Goal: Task Accomplishment & Management: Manage account settings

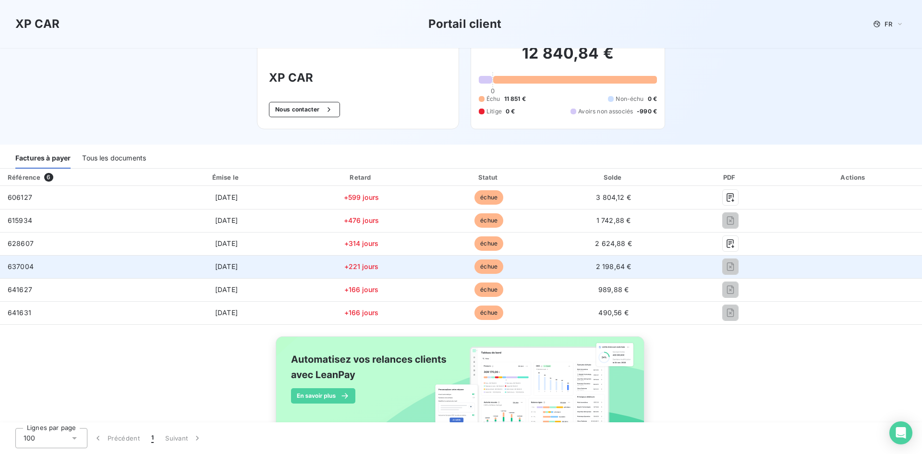
scroll to position [12, 0]
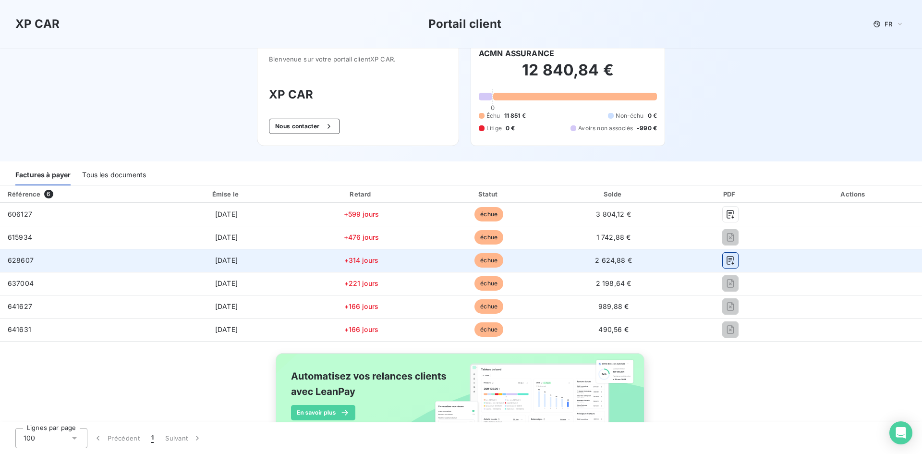
click at [726, 263] on icon "button" at bounding box center [731, 261] width 10 height 10
click at [21, 262] on span "628607" at bounding box center [21, 260] width 26 height 8
click at [21, 261] on span "628607" at bounding box center [21, 260] width 26 height 8
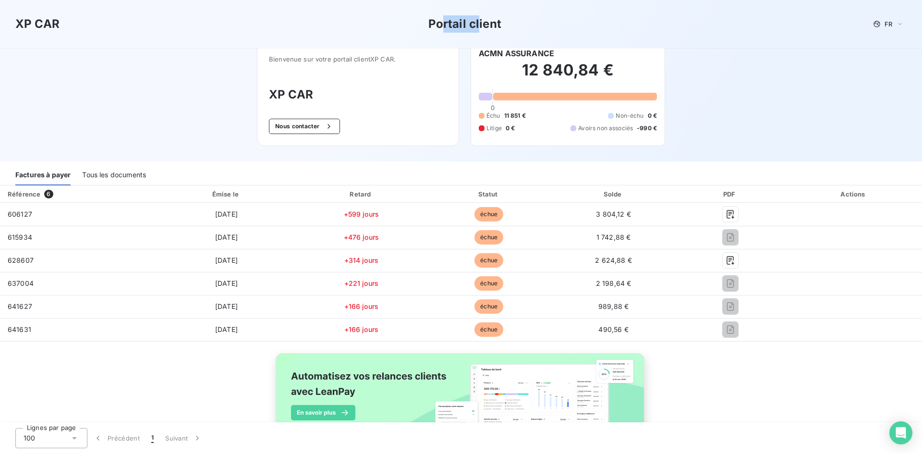
drag, startPoint x: 440, startPoint y: 26, endPoint x: 478, endPoint y: 25, distance: 38.4
click at [478, 25] on h3 "Portail client" at bounding box center [464, 23] width 73 height 17
click at [126, 176] on div "Tous les documents" at bounding box center [114, 175] width 64 height 20
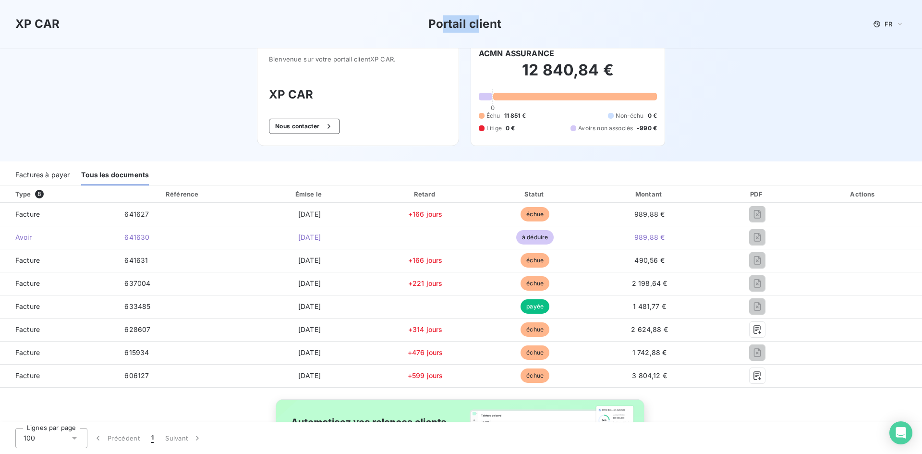
click at [59, 178] on div "Factures à payer" at bounding box center [42, 175] width 54 height 20
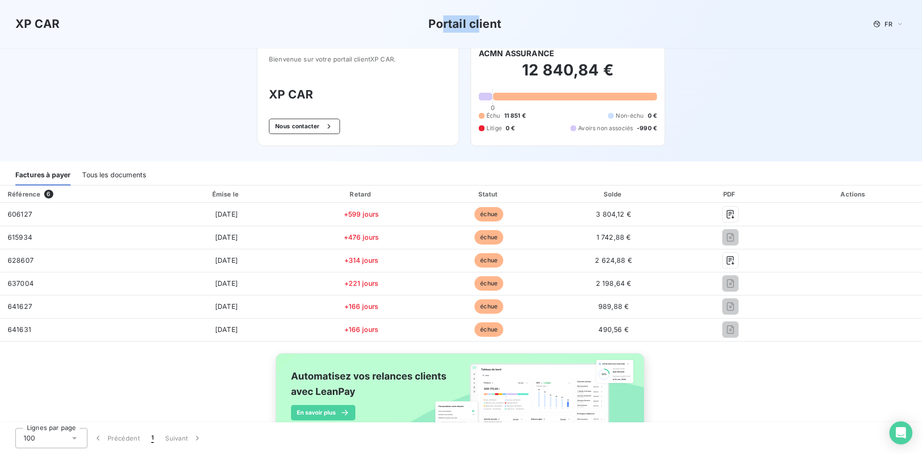
click at [324, 410] on img at bounding box center [461, 406] width 388 height 118
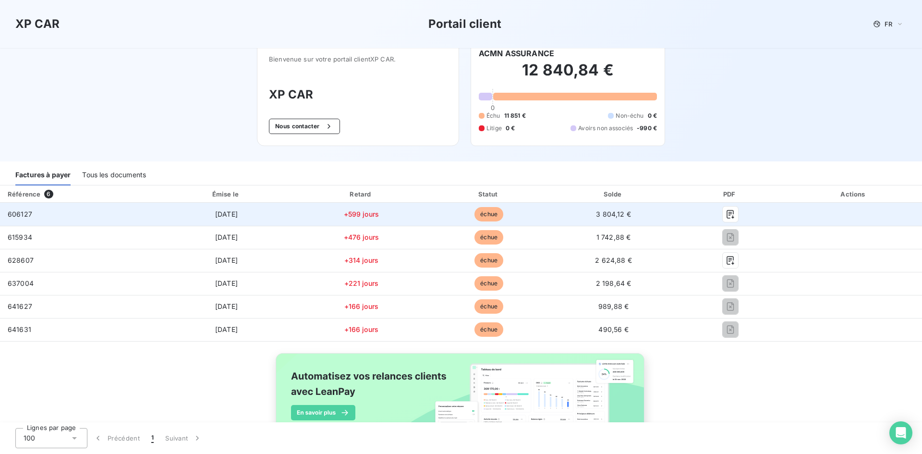
click at [216, 216] on span "[DATE]" at bounding box center [226, 214] width 23 height 8
click at [358, 215] on span "+599 jours" at bounding box center [362, 214] width 36 height 8
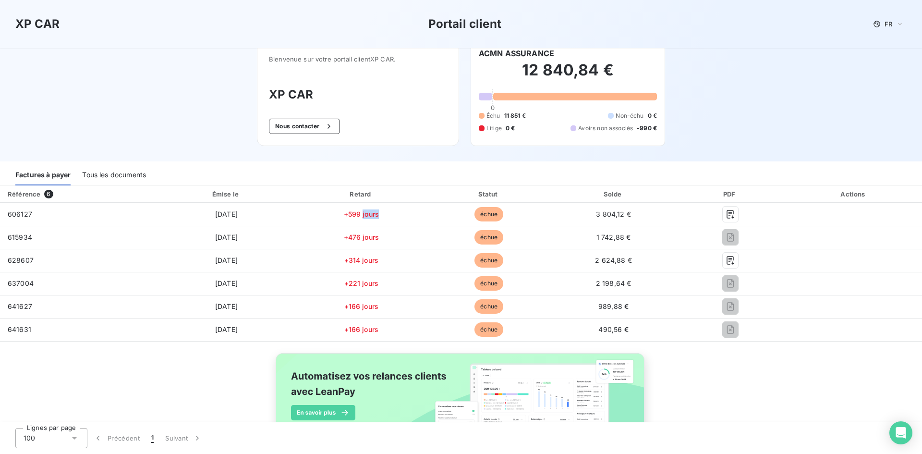
click at [113, 174] on div "Tous les documents" at bounding box center [114, 175] width 64 height 20
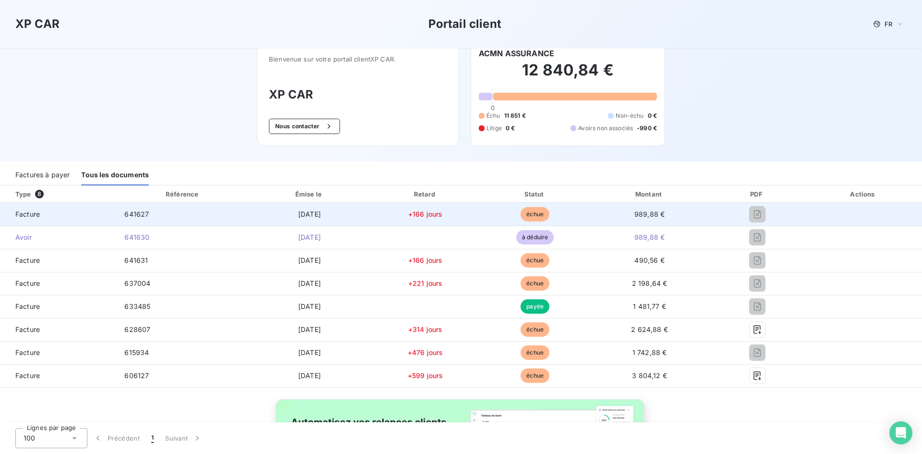
click at [135, 218] on span "641627" at bounding box center [136, 214] width 24 height 8
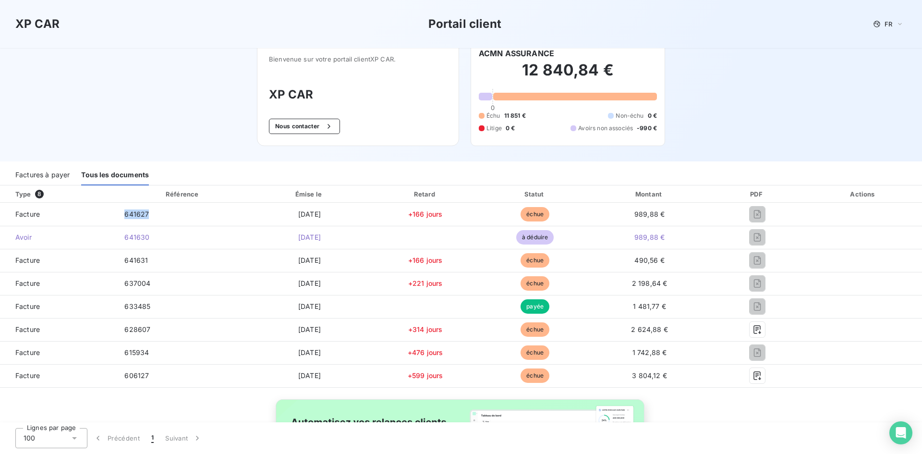
click at [36, 174] on div "Factures à payer" at bounding box center [42, 175] width 54 height 20
